Goal: Ask a question: Seek information or help from site administrators or community

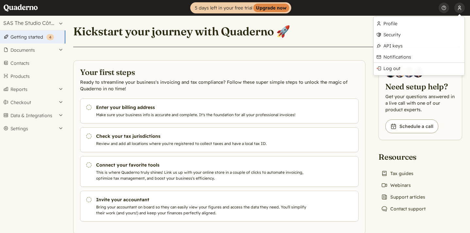
click at [461, 7] on button "[PERSON_NAME]" at bounding box center [459, 8] width 10 height 16
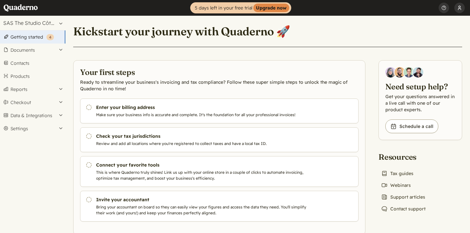
scroll to position [14, 0]
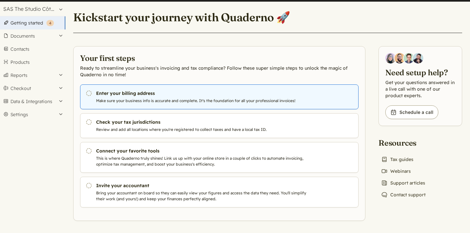
click at [164, 99] on p "Make sure your business info is accurate and complete. It's the foundation for …" at bounding box center [202, 101] width 213 height 6
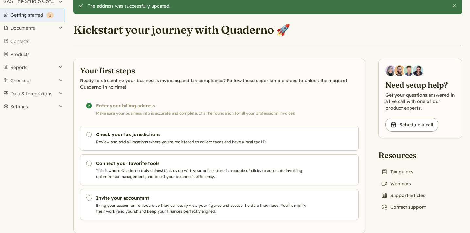
scroll to position [35, 0]
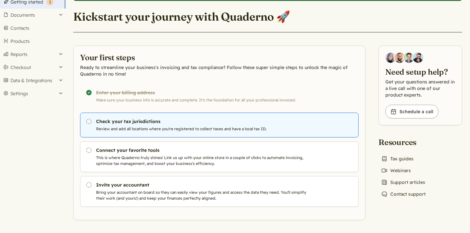
click at [249, 131] on p "Review and add all locations where you're registered to collect taxes and have …" at bounding box center [202, 129] width 213 height 6
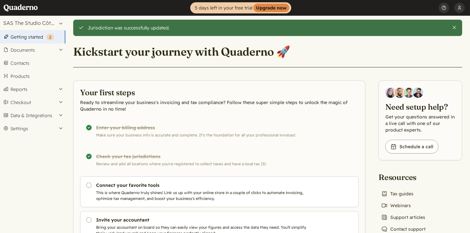
scroll to position [35, 0]
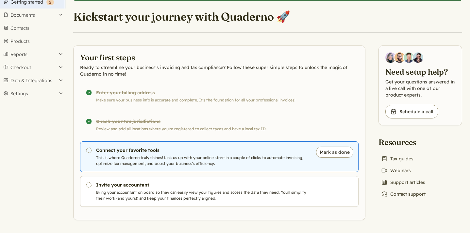
click at [219, 151] on h3 "Connect your favorite tools" at bounding box center [202, 150] width 213 height 7
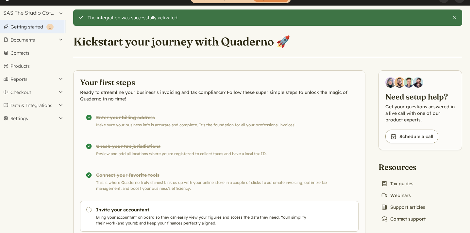
scroll to position [35, 0]
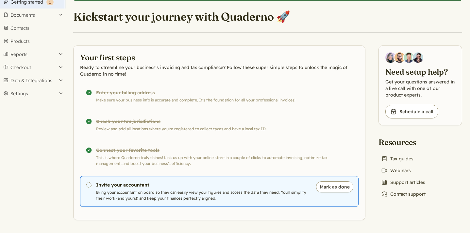
click at [292, 190] on p "Bring your accountant on board so they can easily view your figures and access …" at bounding box center [202, 195] width 213 height 12
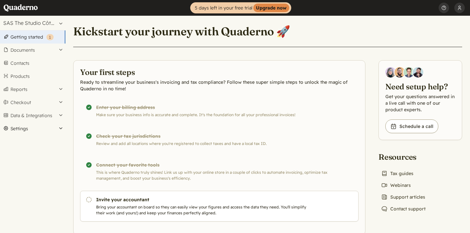
click at [26, 127] on button "Settings" at bounding box center [32, 128] width 65 height 13
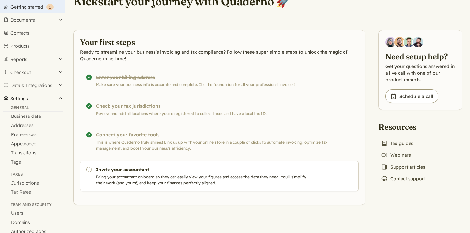
scroll to position [32, 0]
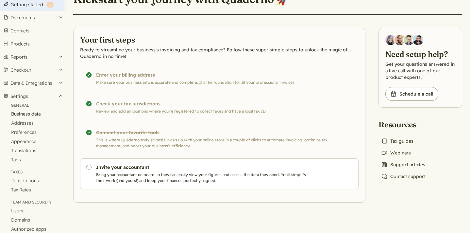
click at [27, 113] on link "Business data" at bounding box center [32, 113] width 65 height 9
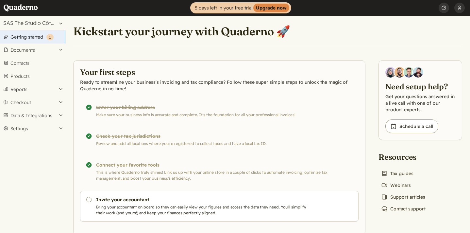
scroll to position [15, 0]
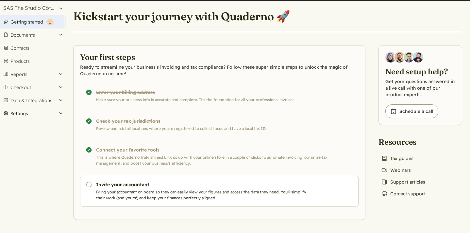
click at [39, 114] on button "Settings" at bounding box center [32, 113] width 65 height 13
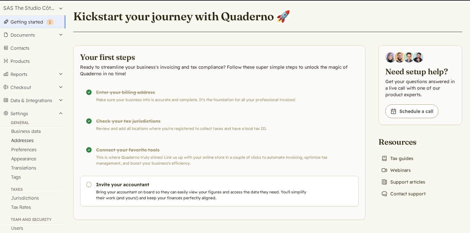
click at [29, 140] on link "Addresses" at bounding box center [32, 140] width 65 height 9
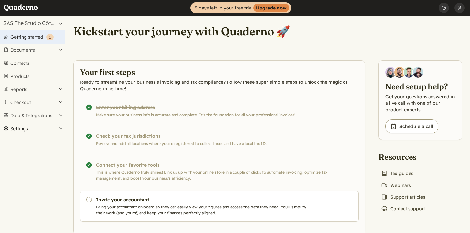
click at [30, 128] on button "Settings" at bounding box center [32, 128] width 65 height 13
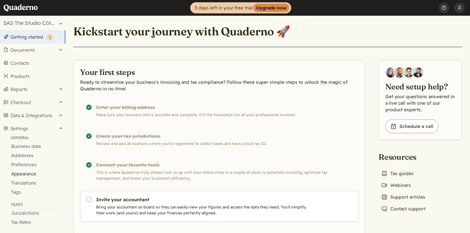
click at [21, 172] on link "Appearance" at bounding box center [32, 173] width 65 height 9
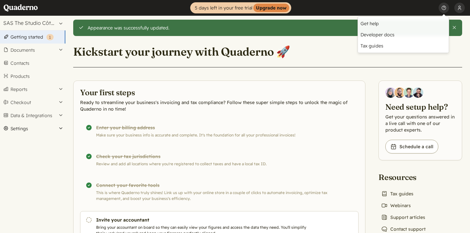
click at [17, 130] on button "Settings" at bounding box center [32, 128] width 65 height 13
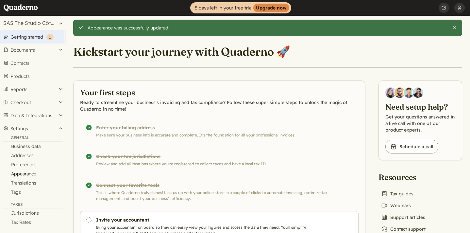
click at [28, 174] on link "Appearance" at bounding box center [32, 173] width 65 height 9
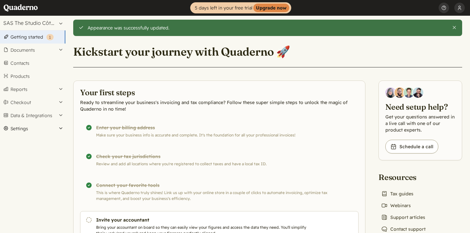
click at [38, 129] on button "Settings" at bounding box center [32, 128] width 65 height 13
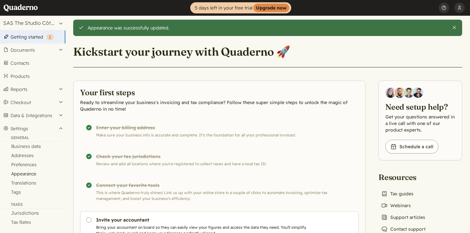
click at [27, 174] on link "Appearance" at bounding box center [32, 173] width 65 height 9
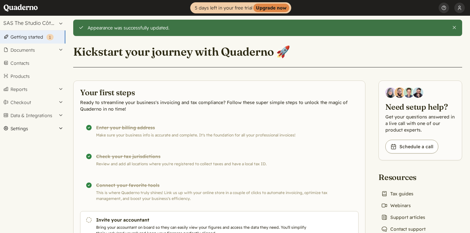
click at [31, 126] on button "Settings" at bounding box center [32, 128] width 65 height 13
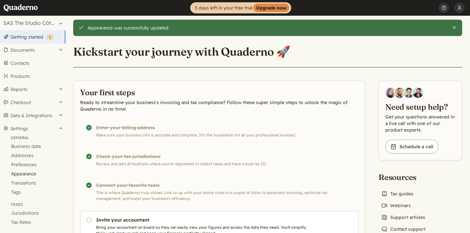
click at [27, 174] on link "Appearance" at bounding box center [32, 173] width 65 height 9
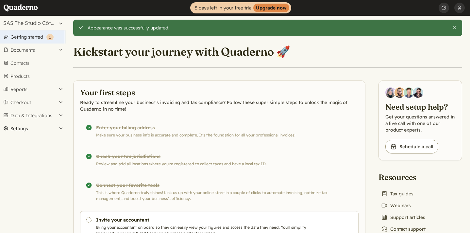
click at [16, 126] on button "Settings" at bounding box center [32, 128] width 65 height 13
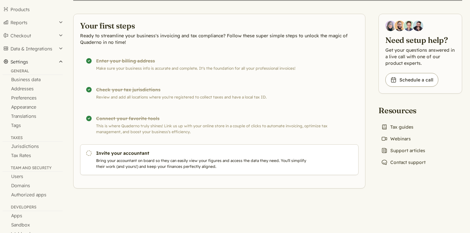
scroll to position [82, 0]
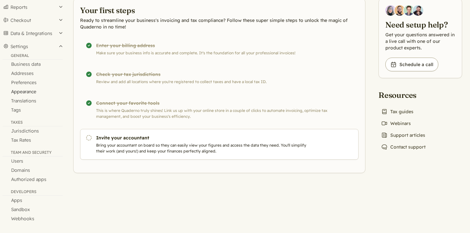
click at [26, 91] on link "Appearance" at bounding box center [32, 91] width 65 height 9
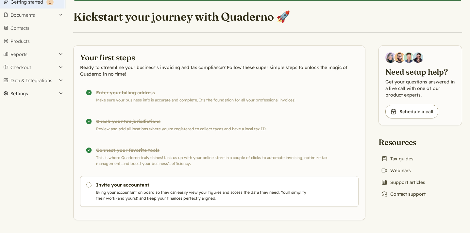
click at [23, 90] on button "Settings" at bounding box center [32, 93] width 65 height 13
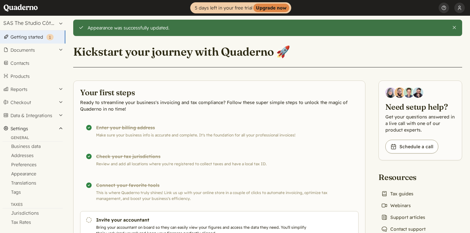
click at [61, 127] on button "Settings" at bounding box center [32, 128] width 65 height 13
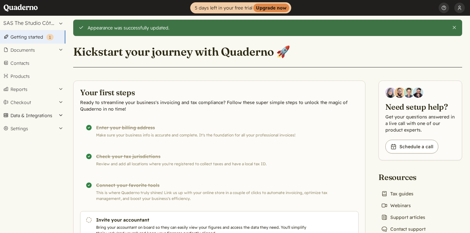
click at [60, 115] on button "Data & Integrations" at bounding box center [32, 115] width 65 height 13
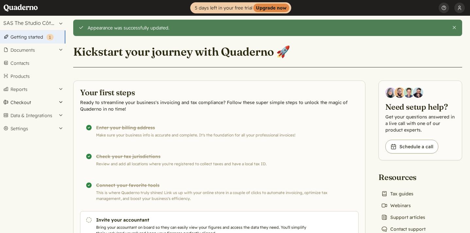
click at [60, 105] on button "Checkout" at bounding box center [32, 102] width 65 height 13
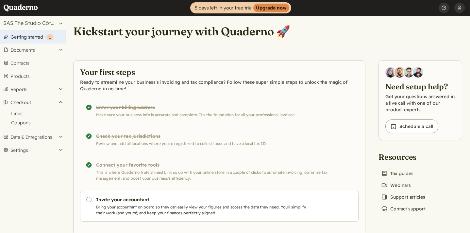
click at [60, 105] on button "Checkout" at bounding box center [32, 102] width 65 height 13
click at [59, 89] on button "Reports" at bounding box center [32, 89] width 65 height 13
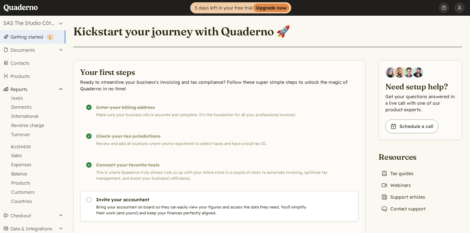
click at [59, 89] on button "Reports" at bounding box center [32, 89] width 65 height 13
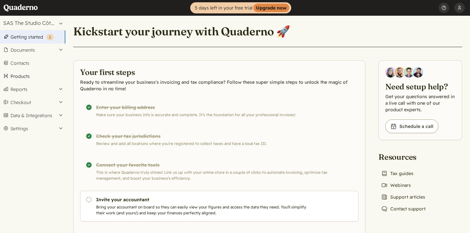
click at [17, 74] on link "Products" at bounding box center [32, 76] width 65 height 13
click at [27, 127] on button "Settings" at bounding box center [32, 128] width 65 height 13
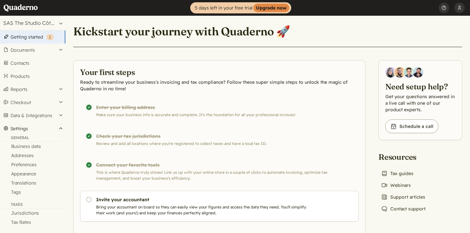
click at [27, 127] on button "Settings" at bounding box center [32, 128] width 65 height 13
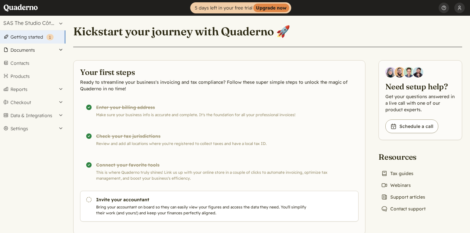
click at [33, 48] on button "Documents" at bounding box center [32, 49] width 65 height 13
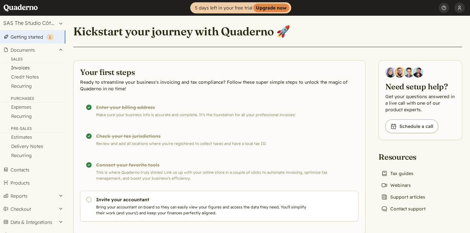
click at [24, 67] on link "Invoices" at bounding box center [32, 67] width 65 height 9
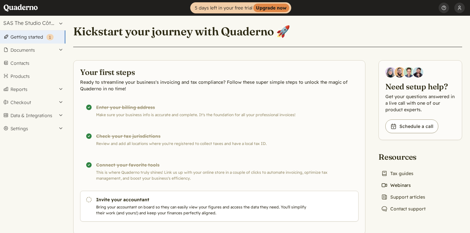
scroll to position [15, 0]
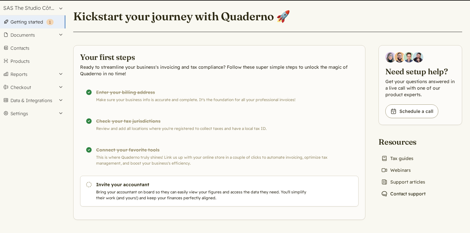
click at [407, 193] on link "Chat icon Contact support" at bounding box center [403, 193] width 50 height 9
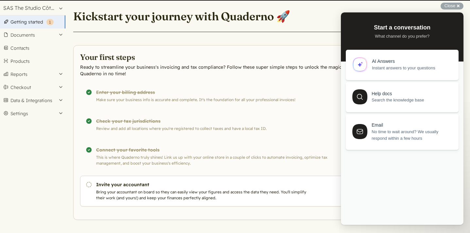
scroll to position [0, 0]
click at [411, 77] on link "AI Answers Instant answers to your questions" at bounding box center [402, 63] width 113 height 30
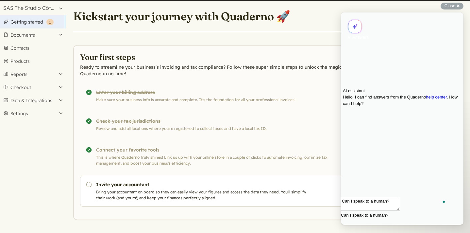
type textarea "Can I speak to a human?"
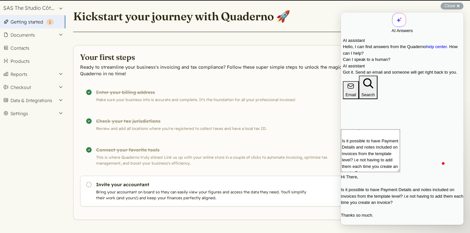
type textarea "Hi There, Is it possible to have Payment Details and notes included on invoices…"
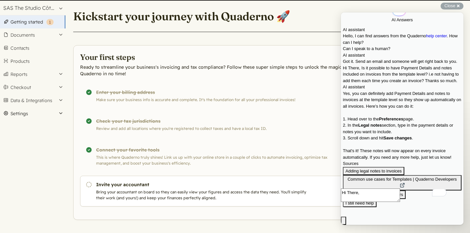
click at [30, 113] on button "Settings" at bounding box center [32, 113] width 65 height 13
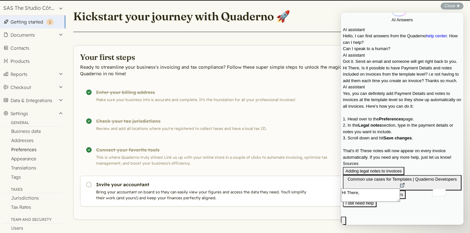
click at [31, 151] on link "Preferences" at bounding box center [32, 149] width 65 height 9
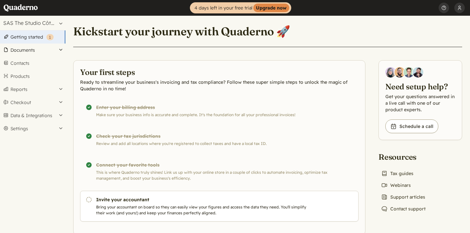
click at [25, 49] on button "Documents" at bounding box center [32, 49] width 65 height 13
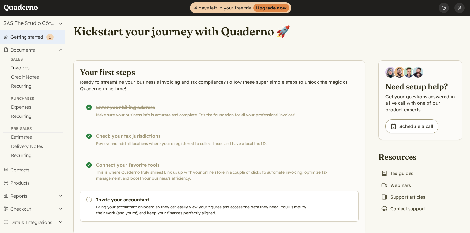
click at [22, 65] on link "Invoices" at bounding box center [32, 67] width 65 height 9
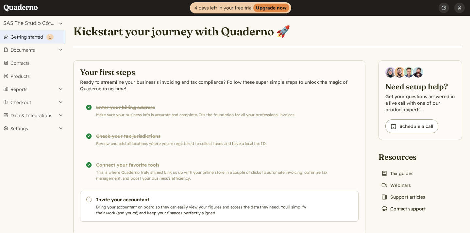
click at [401, 208] on link "Chat icon Contact support" at bounding box center [403, 208] width 50 height 9
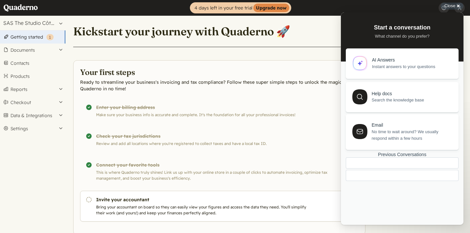
click at [400, 62] on div "AI Answers" at bounding box center [411, 60] width 79 height 6
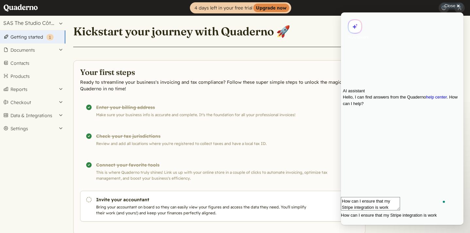
scroll to position [1, 0]
type textarea "How can I ensure that my Stripe integration is working?"
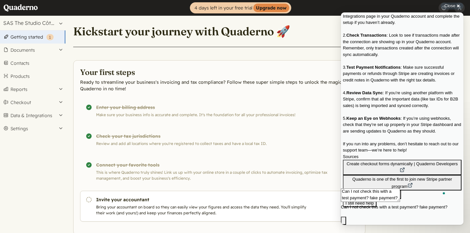
type textarea "Can I not check this with a test payment? fake payment?"
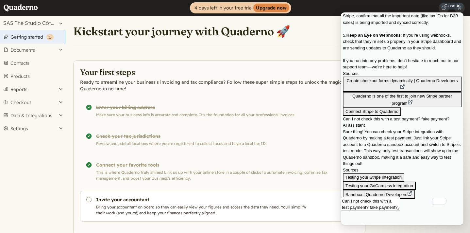
scroll to position [400, 0]
click at [376, 199] on button "I still need help" at bounding box center [360, 203] width 34 height 8
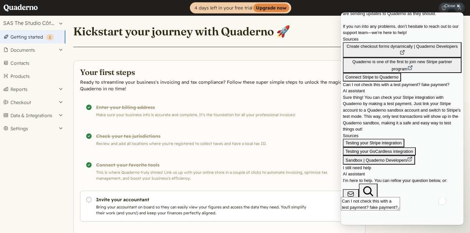
scroll to position [464, 0]
click at [359, 193] on button "Email" at bounding box center [351, 198] width 16 height 18
type input "RE: Testing Stripe Integration"
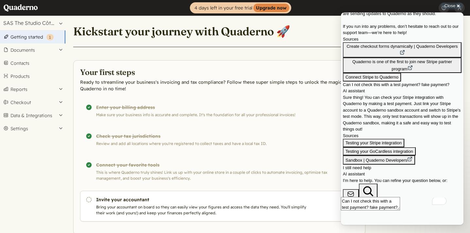
type textarea "Hi There, Is there a way for me to test the Stripe integration with Quaderno wi…"
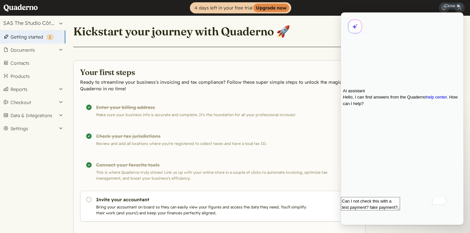
scroll to position [0, 0]
click at [346, 225] on button "Close" at bounding box center [343, 229] width 5 height 8
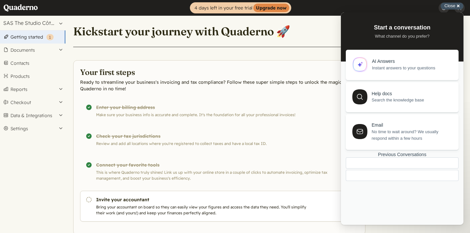
click at [449, 3] on span "Close" at bounding box center [449, 5] width 11 height 5
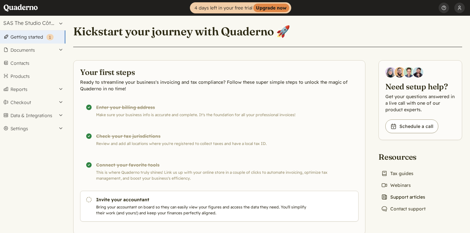
click at [400, 195] on link "News icon Support articles" at bounding box center [402, 196] width 49 height 9
click at [39, 128] on button "Settings" at bounding box center [32, 128] width 65 height 13
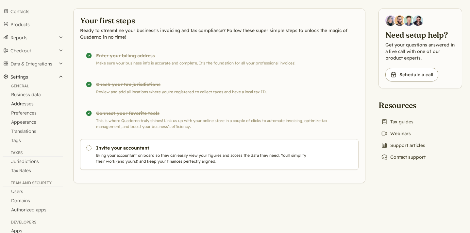
scroll to position [82, 0]
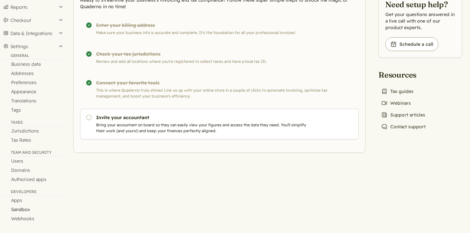
click at [24, 207] on link "Sandbox" at bounding box center [32, 208] width 65 height 9
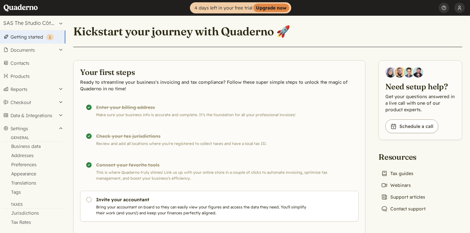
click at [28, 40] on link "Getting started ( 1 )" at bounding box center [32, 36] width 65 height 13
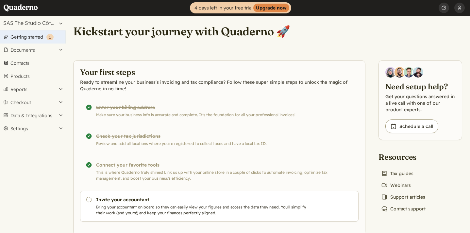
click at [24, 61] on link "Contacts" at bounding box center [32, 63] width 65 height 13
